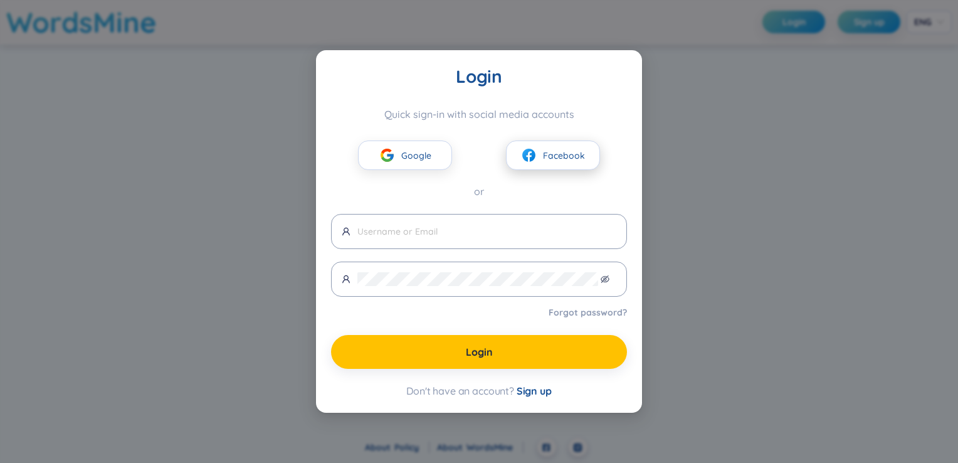
click at [546, 159] on span "Facebook" at bounding box center [564, 156] width 42 height 14
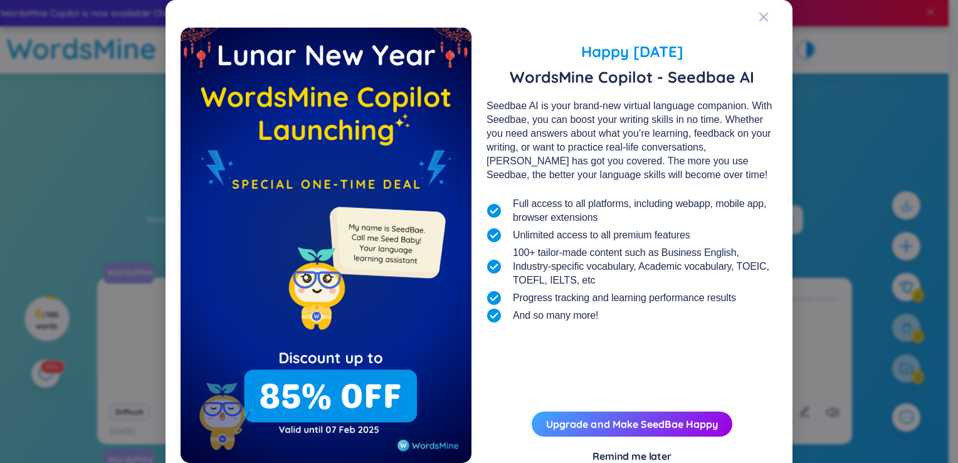
click at [748, 26] on div "Happy [DATE] WordsMine Copilot - Seedbae AI Seedbae AI is your brand-new virtua…" at bounding box center [479, 251] width 597 height 473
click at [748, 23] on div "Happy [DATE] WordsMine Copilot - Seedbae AI Seedbae AI is your brand-new virtua…" at bounding box center [479, 251] width 597 height 473
click at [753, 22] on div "Happy [DATE] WordsMine Copilot - Seedbae AI Seedbae AI is your brand-new virtua…" at bounding box center [479, 251] width 597 height 473
click at [759, 18] on icon "Close" at bounding box center [764, 17] width 10 height 10
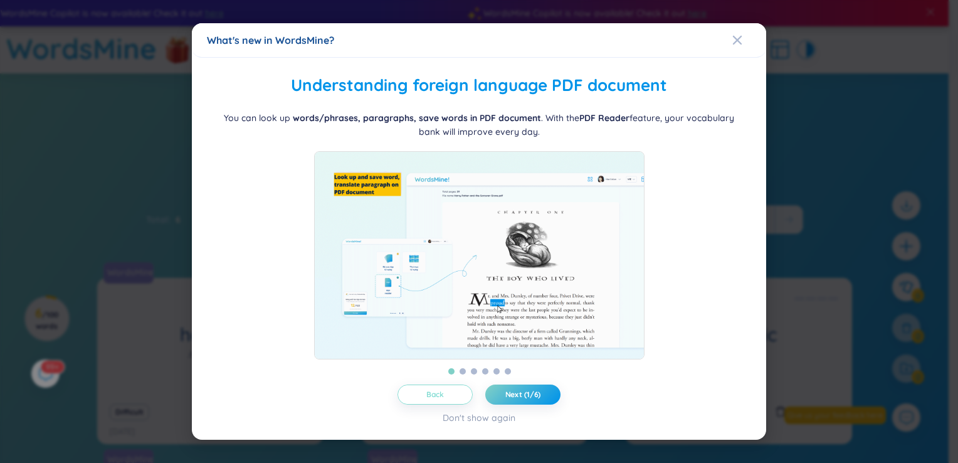
click at [456, 401] on button "Back" at bounding box center [435, 395] width 75 height 20
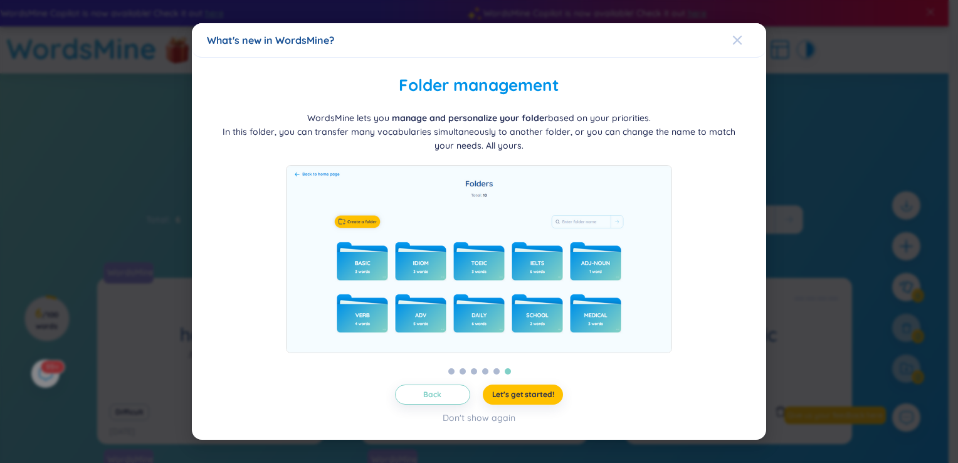
click at [743, 26] on span "Close" at bounding box center [750, 40] width 34 height 34
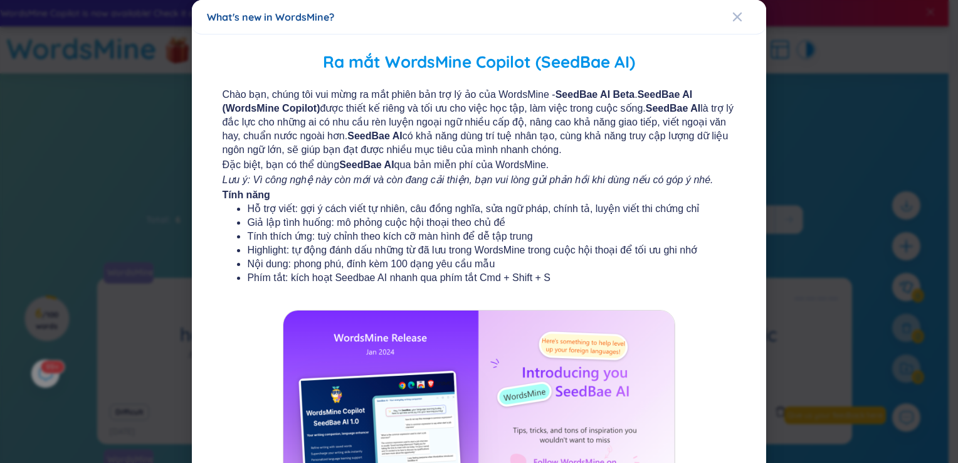
click at [736, 35] on div "Ra mắt WordsMine Copilot (SeedBae AI) Chào bạn, chúng tôi vui mừng ra mắt phiên…" at bounding box center [479, 316] width 575 height 564
click at [740, 21] on span "Close" at bounding box center [750, 17] width 34 height 34
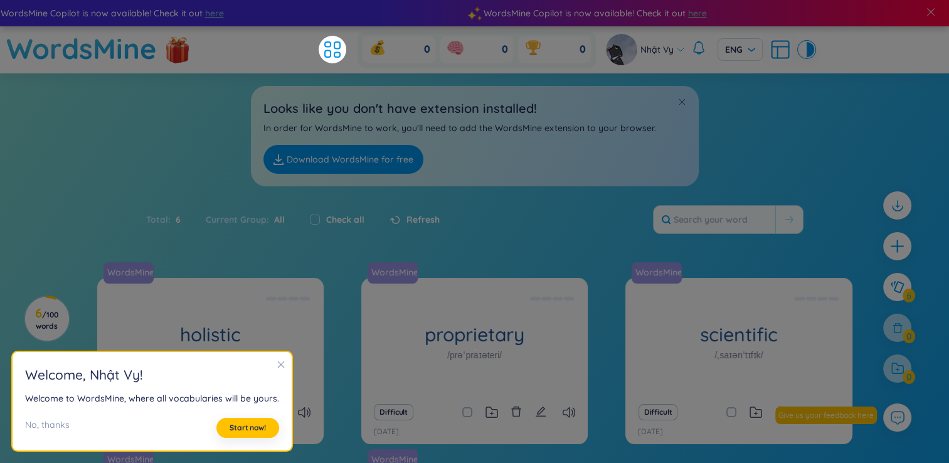
click at [277, 361] on icon "close" at bounding box center [281, 364] width 9 height 9
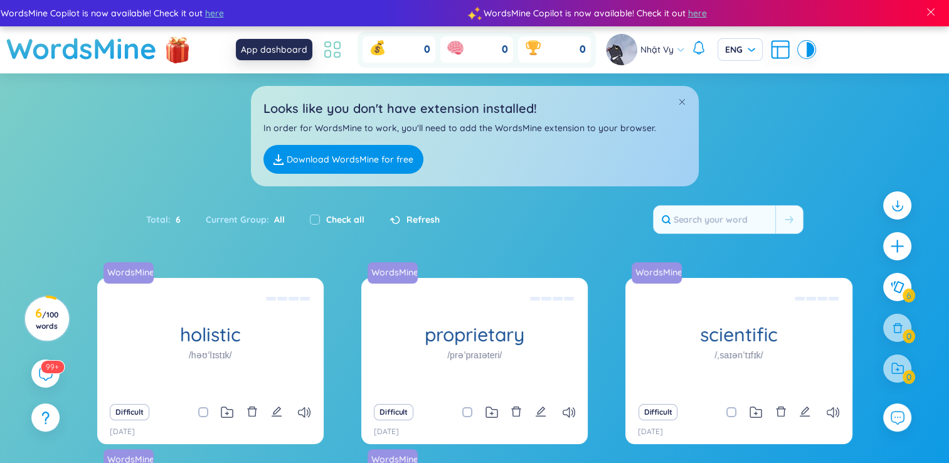
click at [339, 45] on icon at bounding box center [337, 45] width 6 height 7
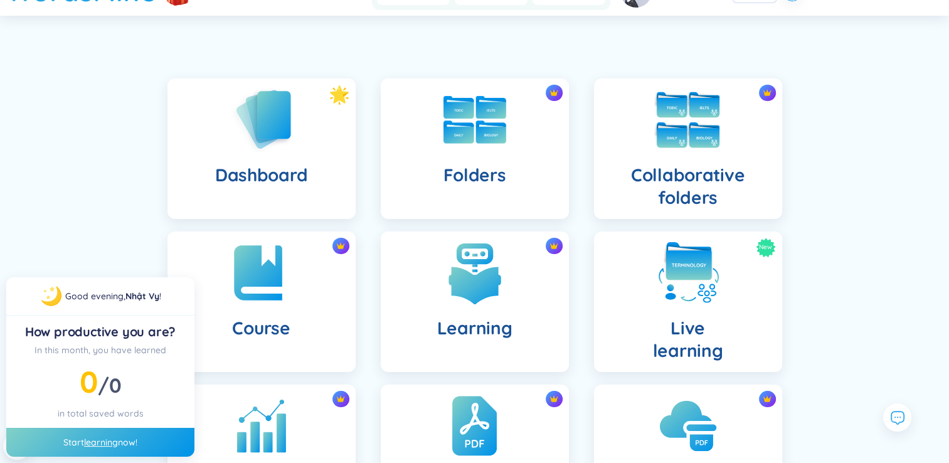
scroll to position [63, 0]
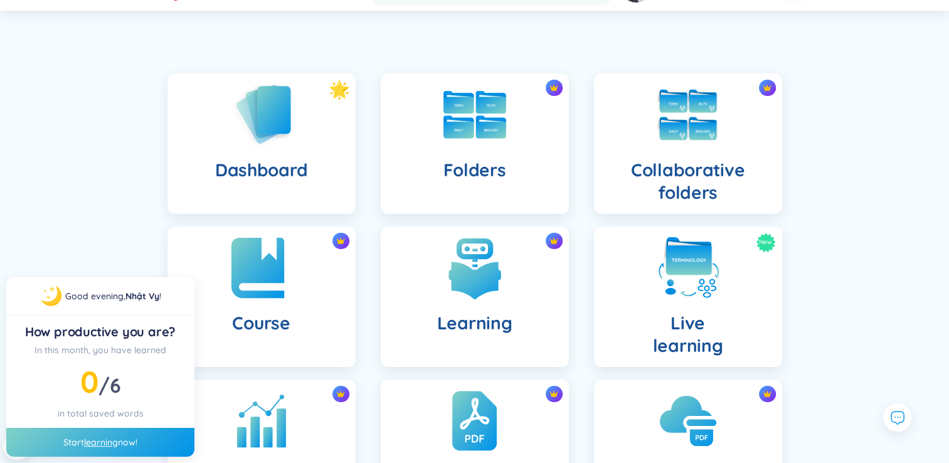
click at [287, 302] on img at bounding box center [261, 267] width 69 height 69
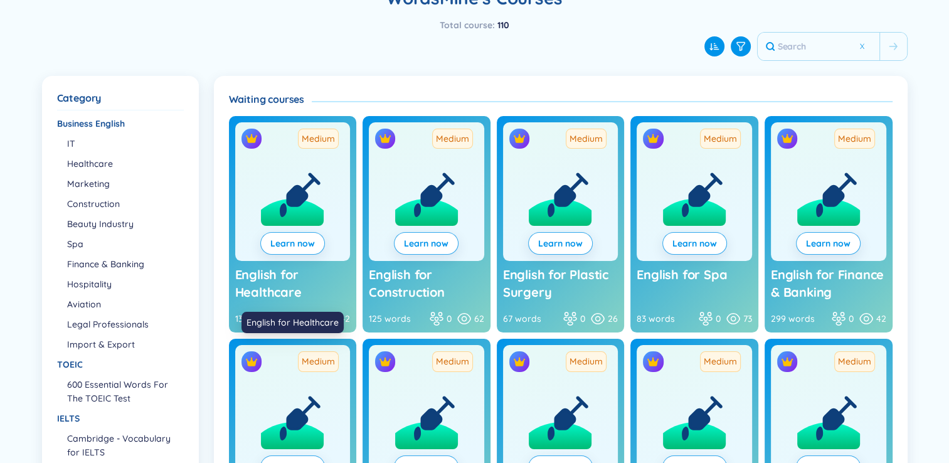
scroll to position [125, 0]
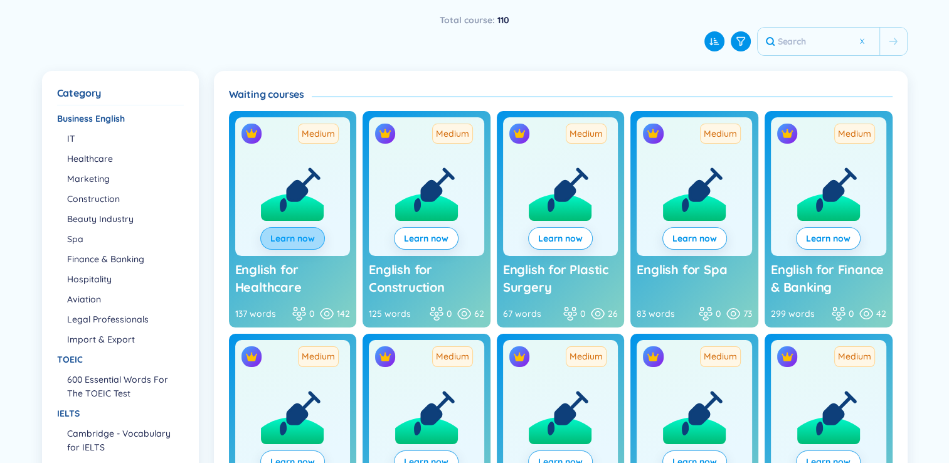
click at [298, 234] on span "Learn now" at bounding box center [292, 238] width 45 height 13
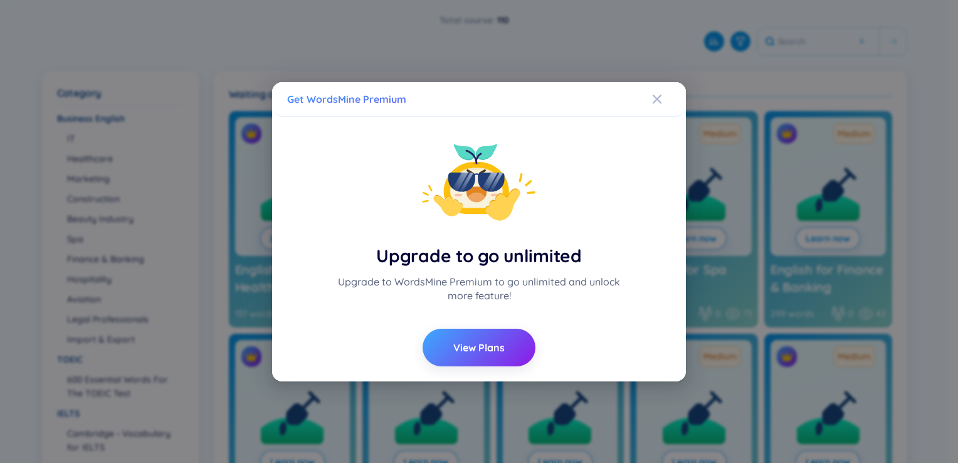
click at [651, 104] on div "Get WordsMine Premium" at bounding box center [479, 99] width 384 height 14
click at [657, 100] on icon "Close" at bounding box center [657, 98] width 9 height 9
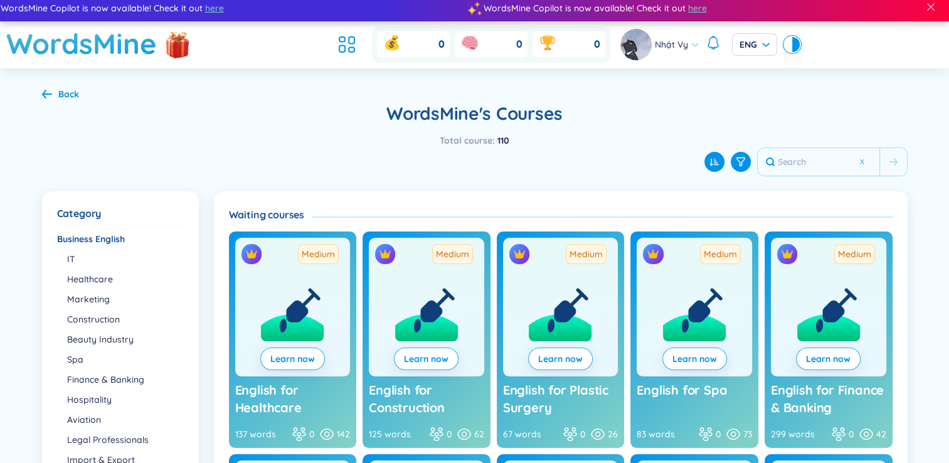
scroll to position [0, 0]
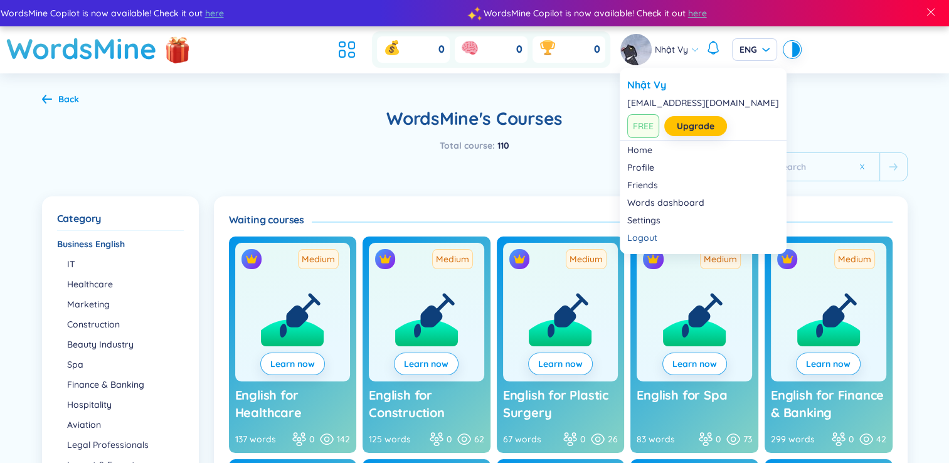
click at [689, 49] on div "Nhật Vy" at bounding box center [659, 49] width 79 height 31
click at [687, 119] on link "Upgrade" at bounding box center [696, 126] width 38 height 14
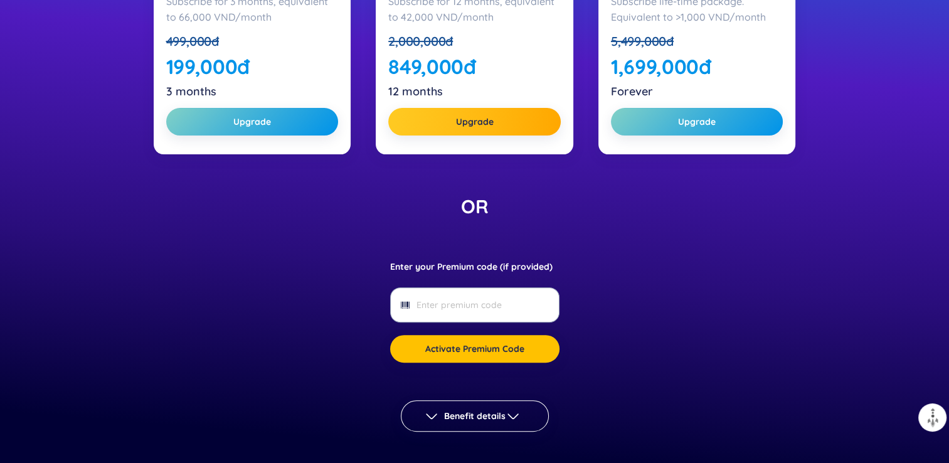
scroll to position [376, 0]
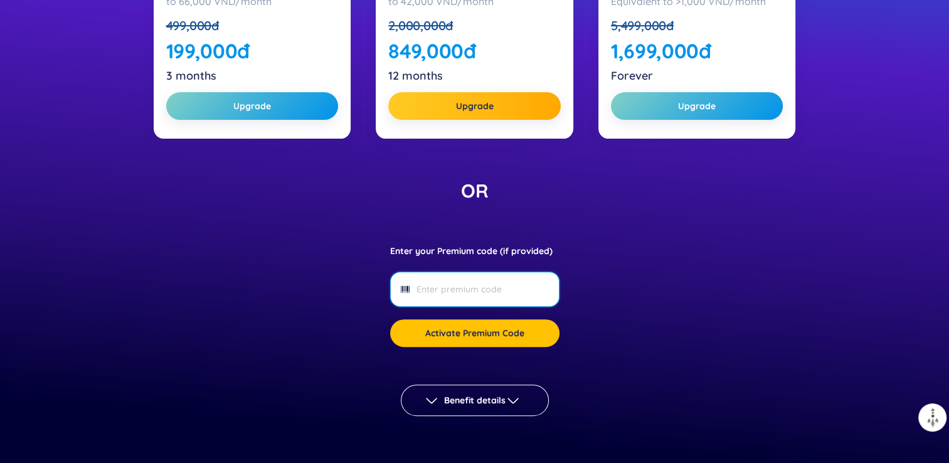
click at [497, 283] on input "Enter your Premium code (if provided)" at bounding box center [474, 289] width 115 height 14
paste input "HUFLIT12MP"
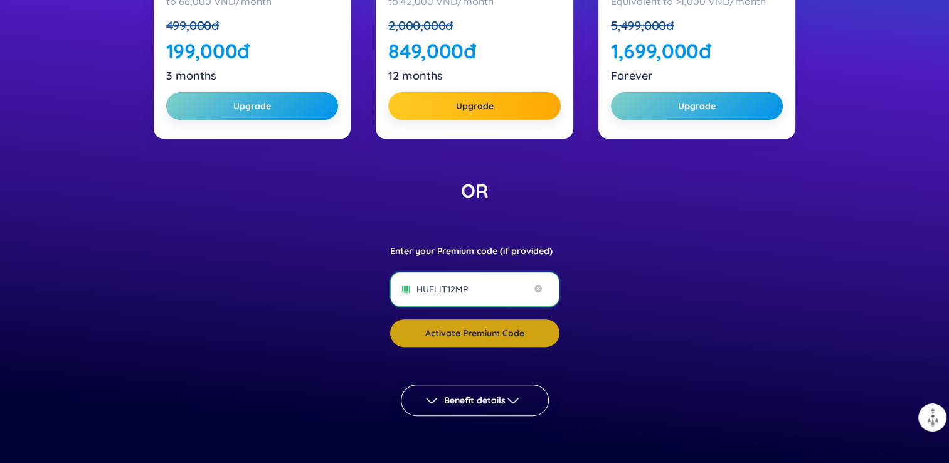
type input "HUFLIT12MP"
click at [487, 328] on span "Activate Premium Code" at bounding box center [474, 333] width 99 height 13
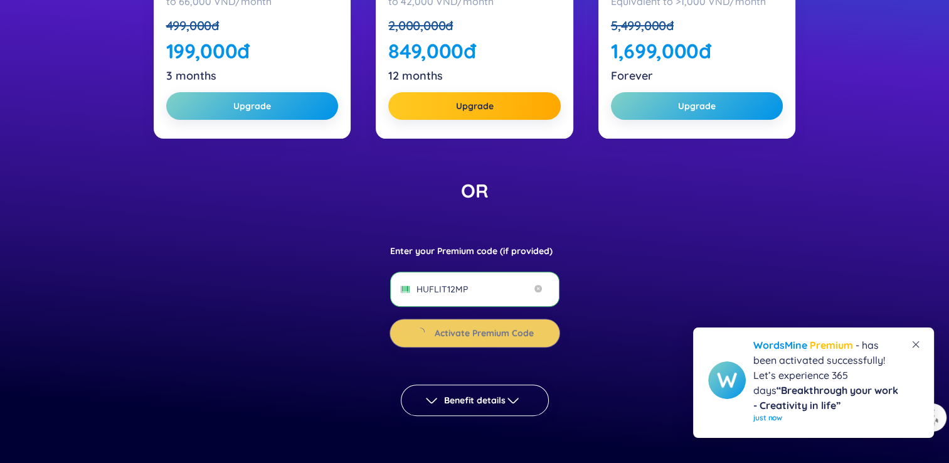
scroll to position [350, 0]
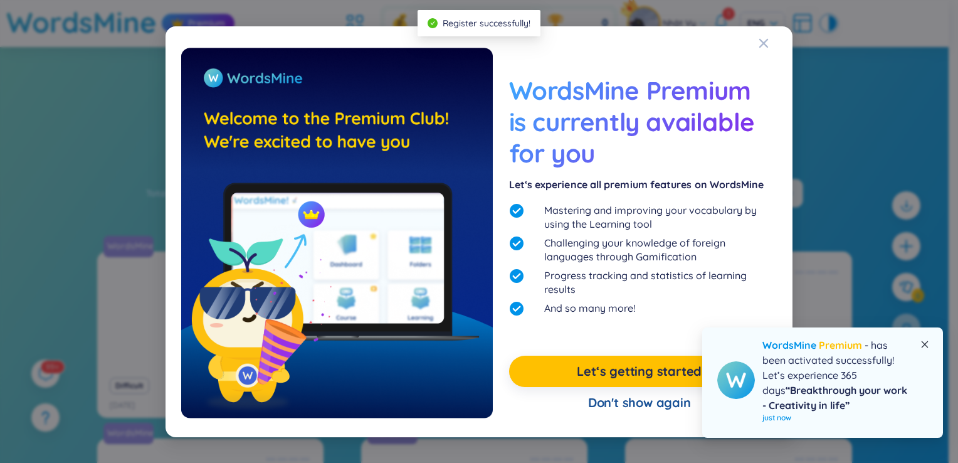
click at [923, 344] on icon "close" at bounding box center [925, 344] width 9 height 9
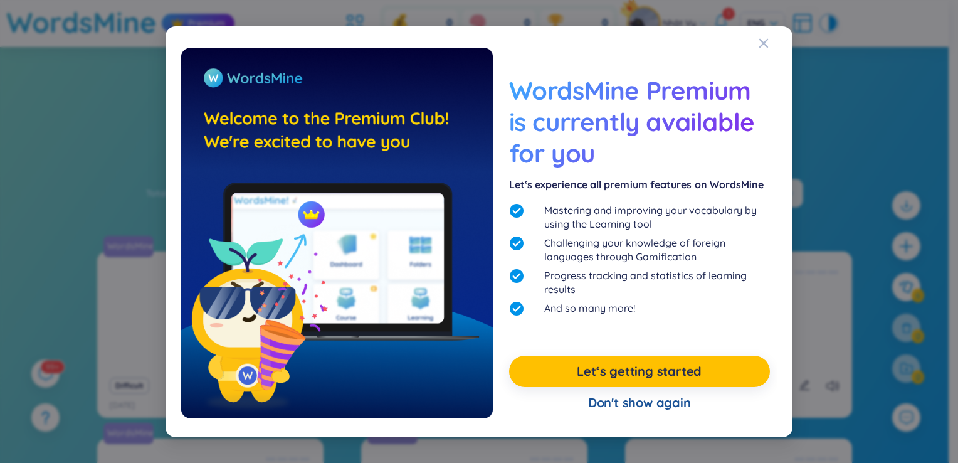
click at [632, 405] on div "Don't show again" at bounding box center [639, 402] width 261 height 31
